Goal: Information Seeking & Learning: Learn about a topic

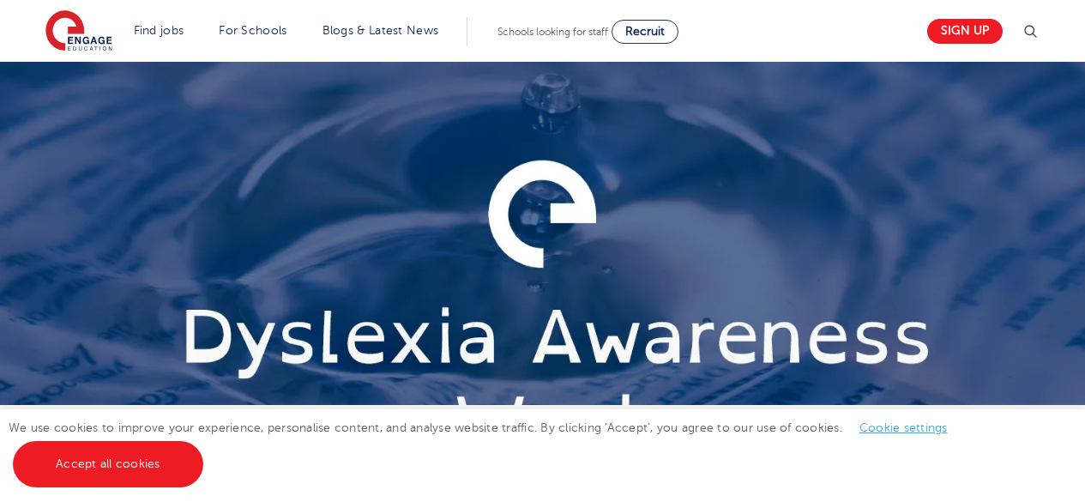
scroll to position [277, 0]
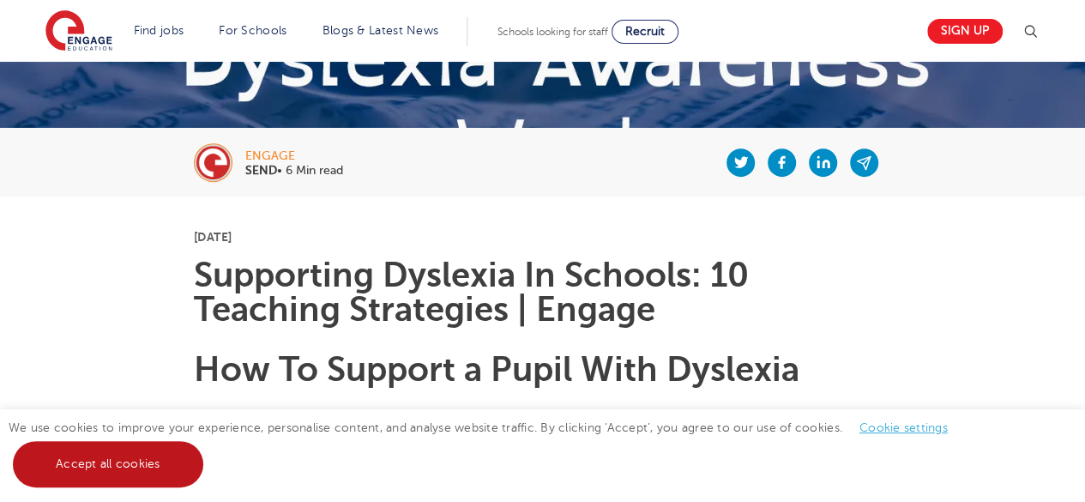
click at [165, 455] on link "Accept all cookies" at bounding box center [108, 464] width 190 height 46
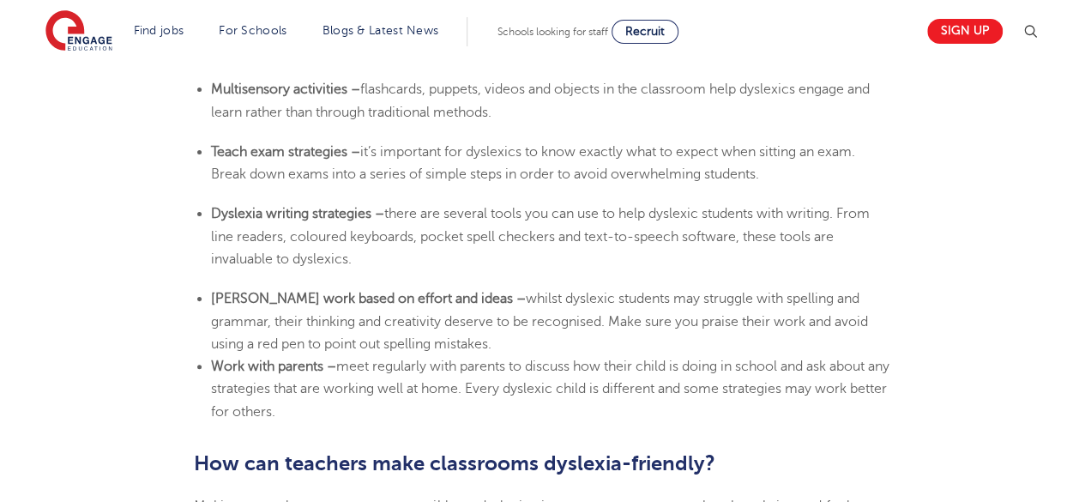
scroll to position [3365, 0]
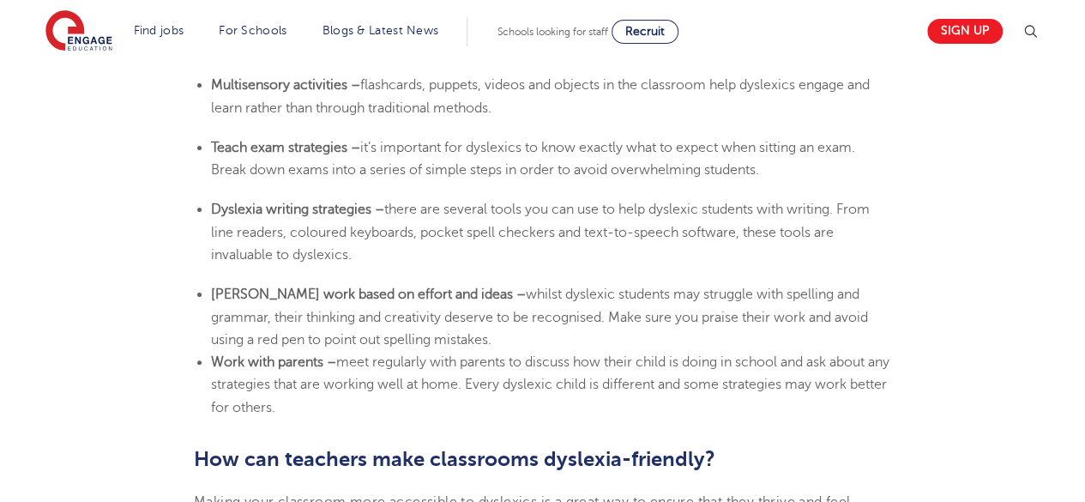
click at [872, 381] on span "meet regularly with parents to discuss how their child is doing in school and a…" at bounding box center [550, 384] width 679 height 61
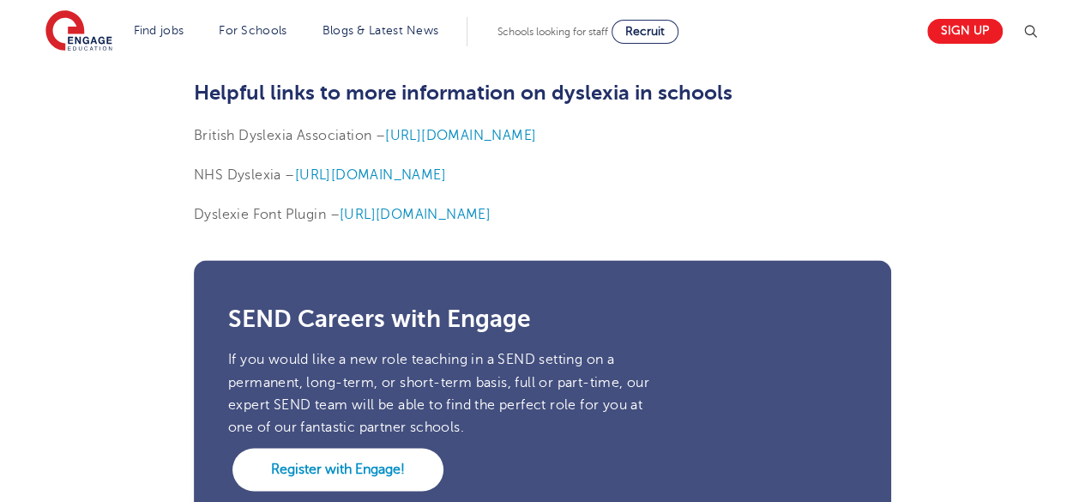
scroll to position [4326, 0]
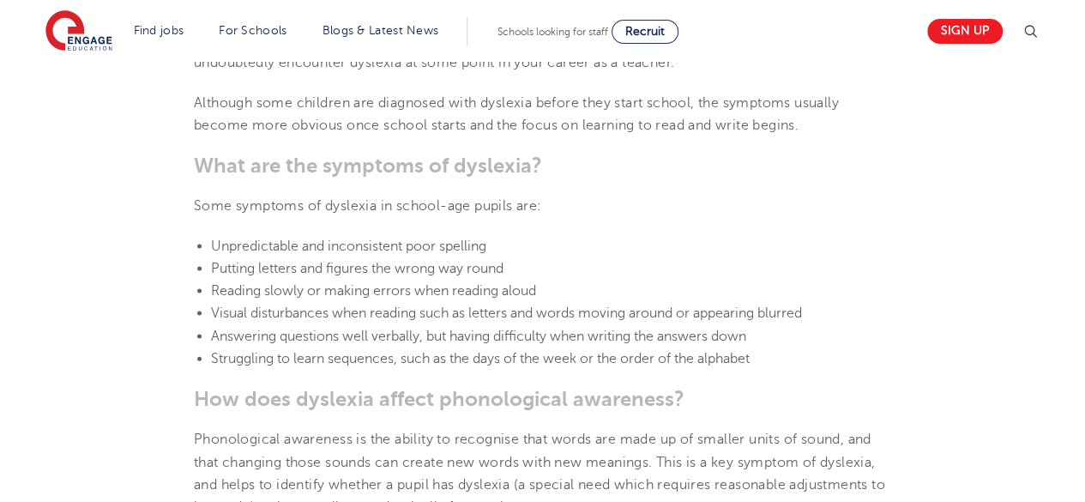
scroll to position [1684, 0]
